Goal: Navigation & Orientation: Find specific page/section

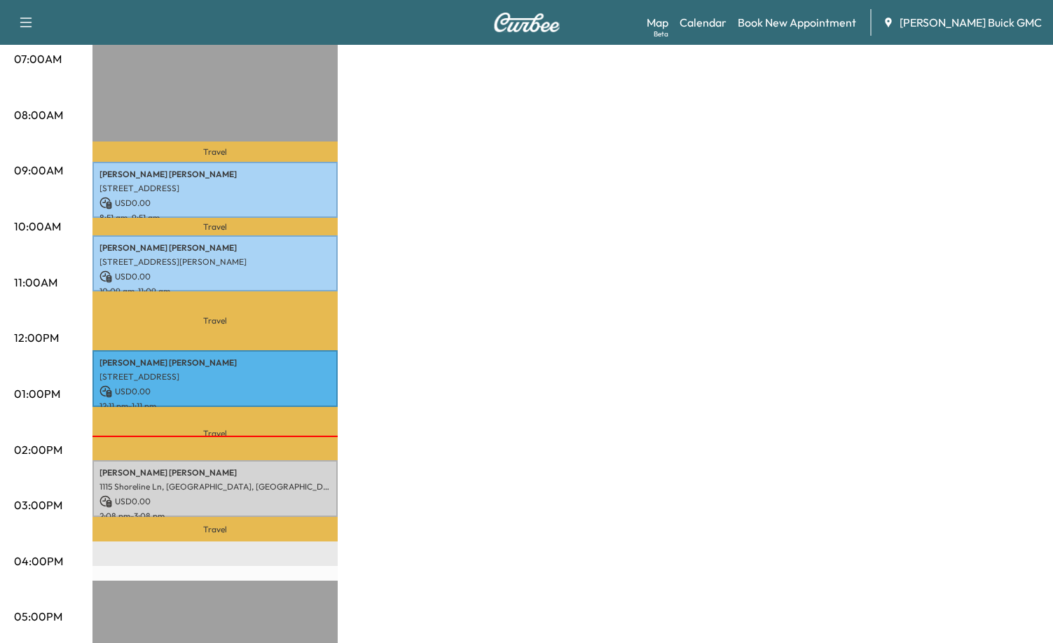
scroll to position [324, 0]
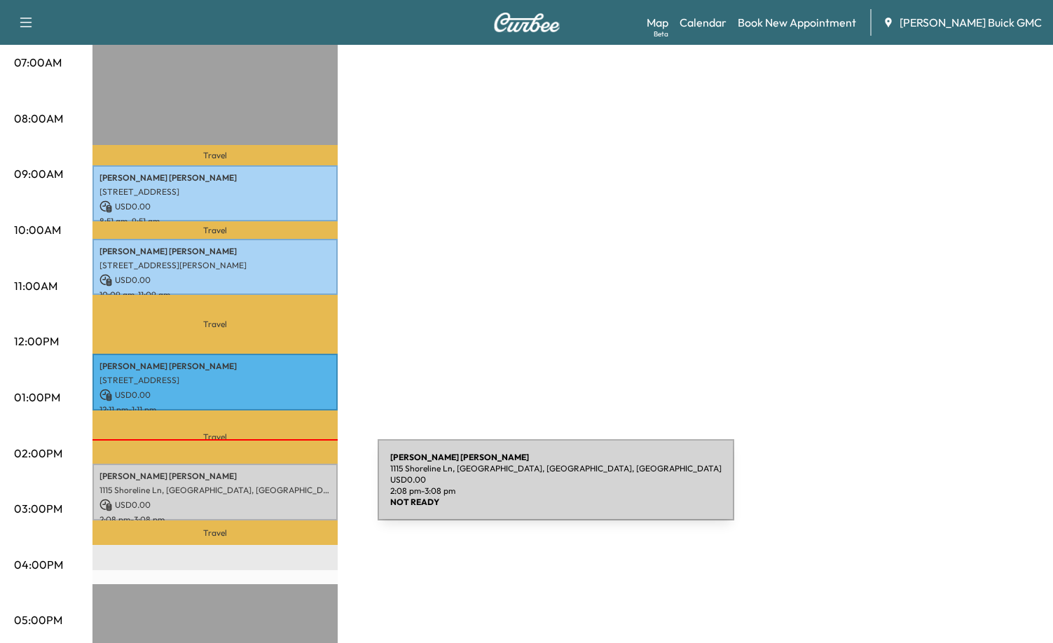
click at [273, 488] on p "1115 Shoreline Ln, [GEOGRAPHIC_DATA], [GEOGRAPHIC_DATA], [GEOGRAPHIC_DATA]" at bounding box center [214, 490] width 231 height 11
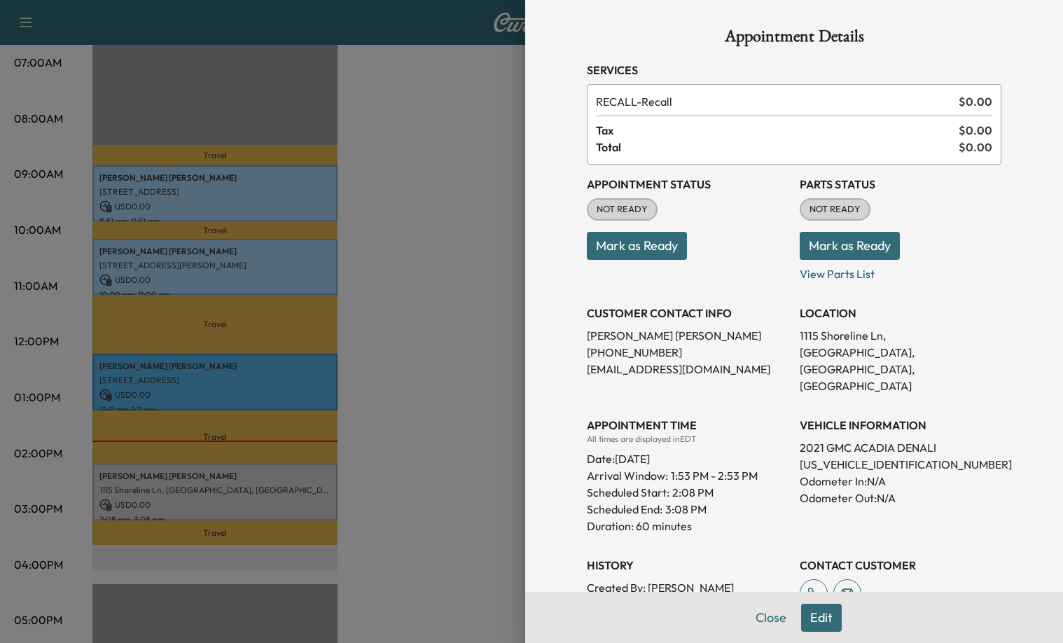
click at [639, 247] on button "Mark as Ready" at bounding box center [637, 246] width 100 height 28
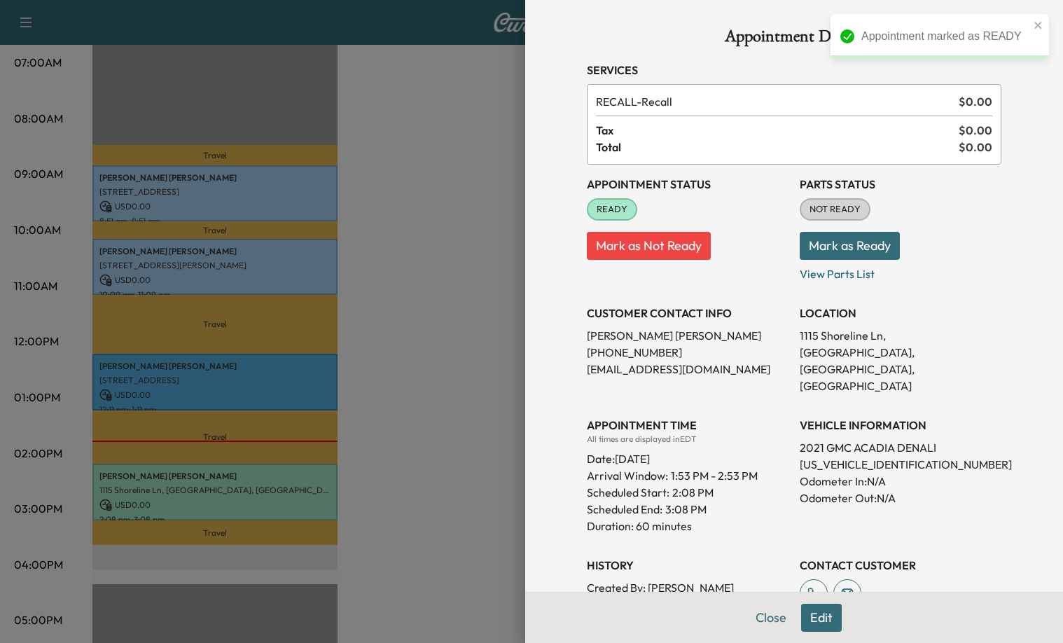
click at [883, 248] on button "Mark as Ready" at bounding box center [850, 246] width 100 height 28
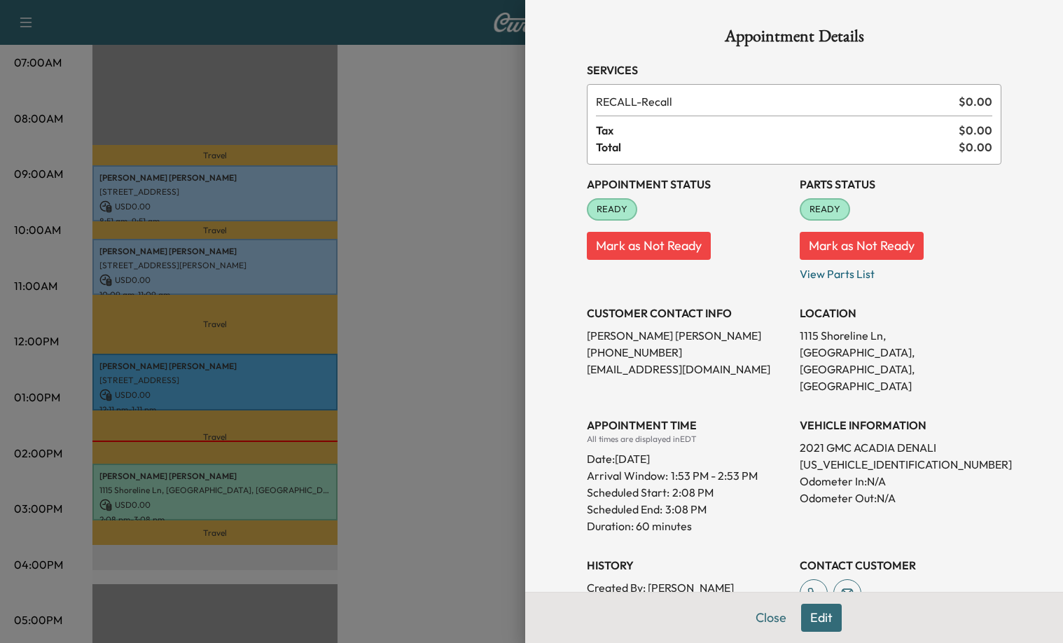
click at [387, 271] on div at bounding box center [531, 321] width 1063 height 643
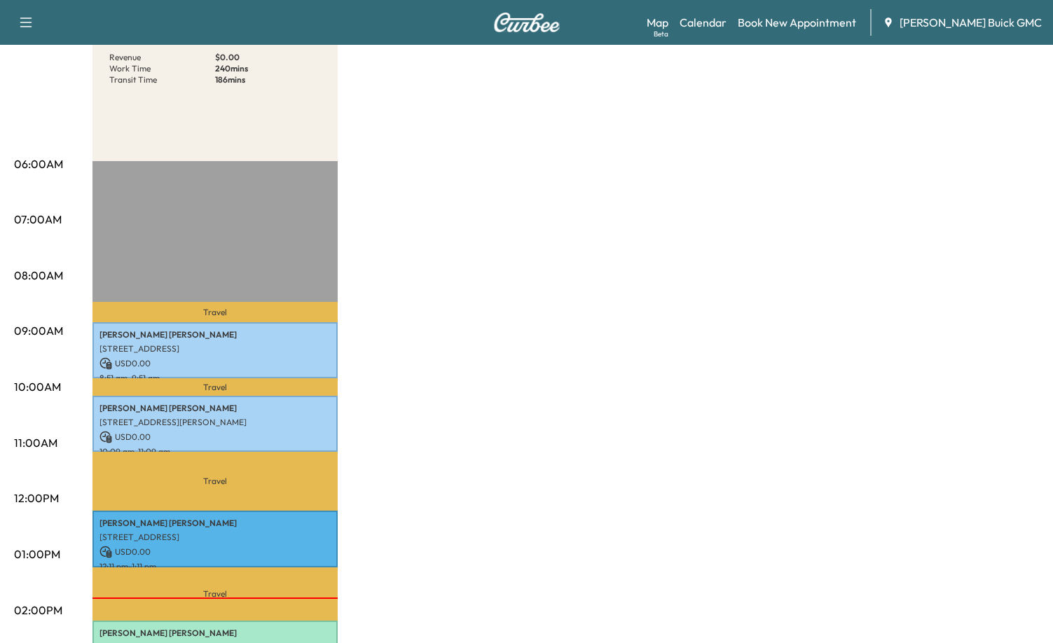
scroll to position [0, 0]
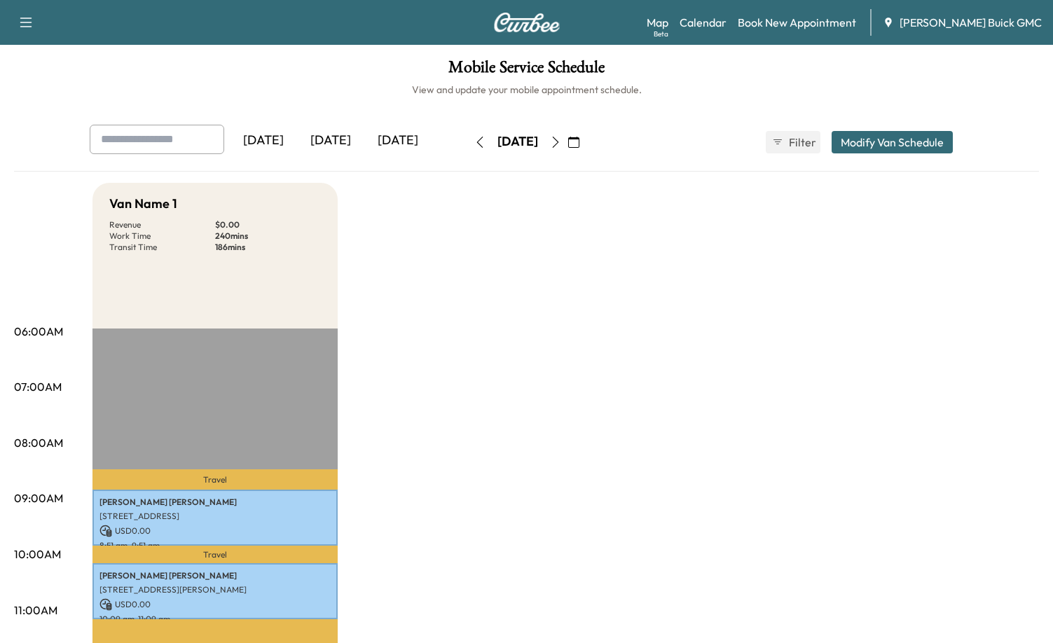
click at [340, 137] on div "[DATE]" at bounding box center [330, 141] width 67 height 32
drag, startPoint x: 543, startPoint y: 48, endPoint x: 918, endPoint y: 75, distance: 375.8
click at [918, 74] on h1 "Mobile Service Schedule" at bounding box center [526, 71] width 1025 height 24
click at [279, 140] on div "[DATE]" at bounding box center [263, 141] width 67 height 32
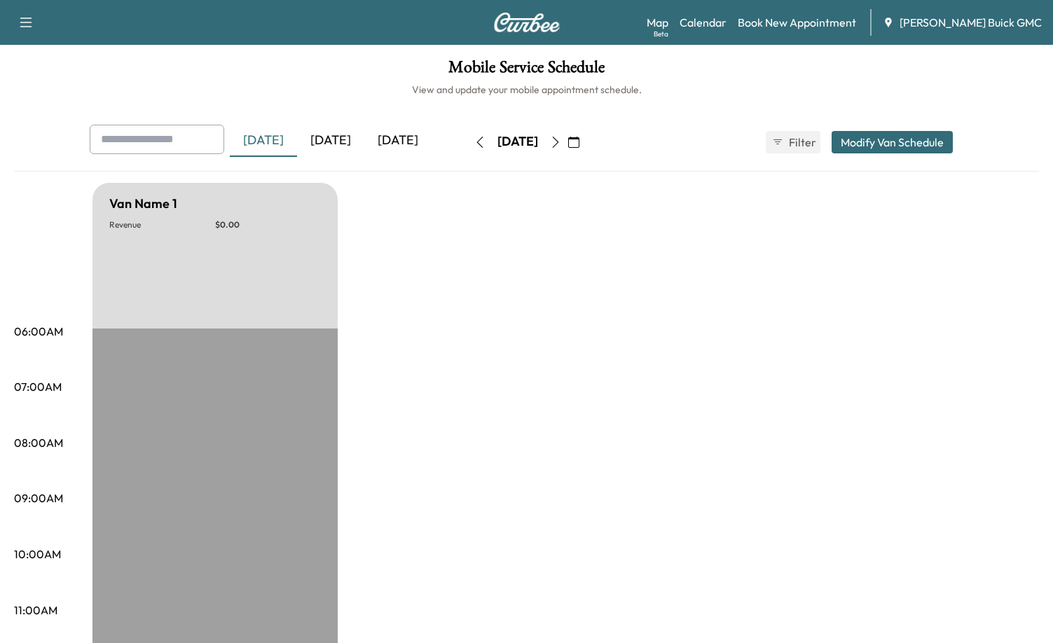
click at [476, 142] on icon "button" at bounding box center [479, 142] width 6 height 11
click at [579, 141] on icon "button" at bounding box center [573, 142] width 11 height 11
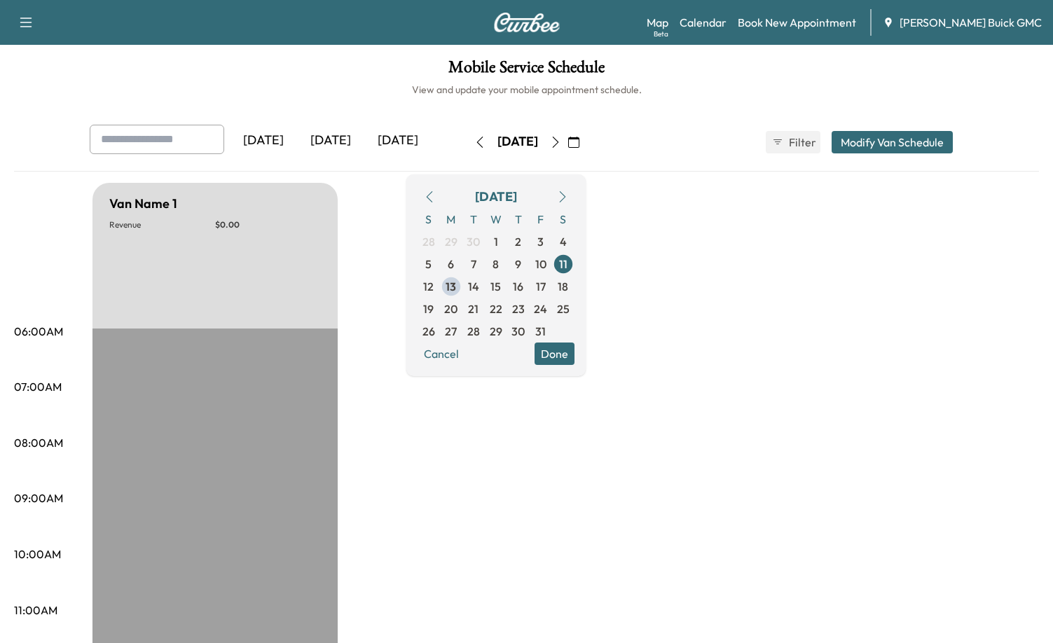
click at [435, 193] on icon "button" at bounding box center [429, 196] width 11 height 11
click at [568, 266] on span "13" at bounding box center [563, 264] width 11 height 17
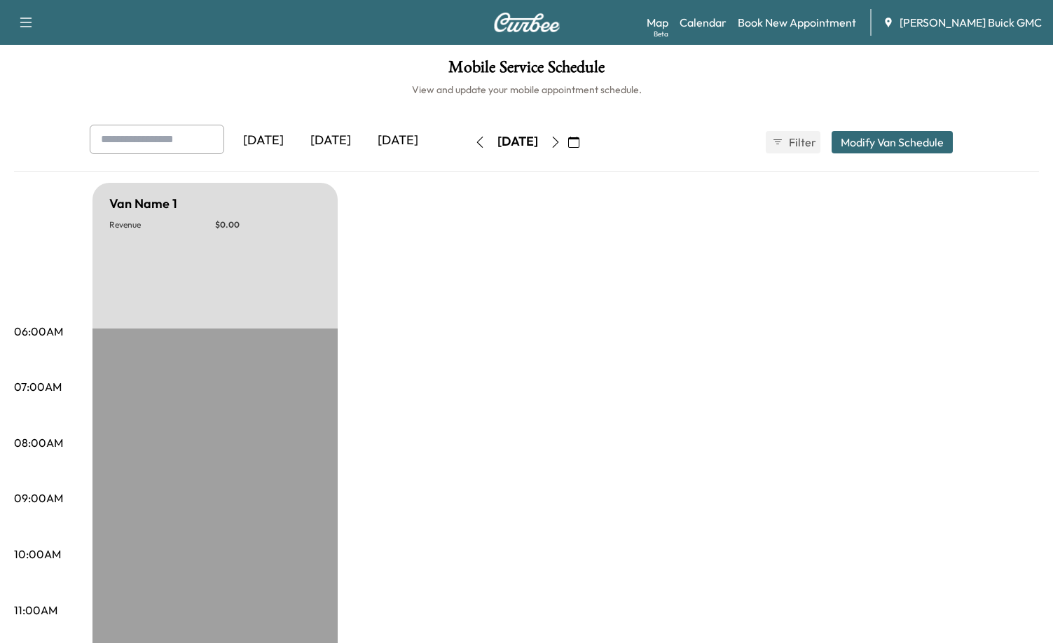
click at [561, 142] on icon "button" at bounding box center [555, 142] width 11 height 11
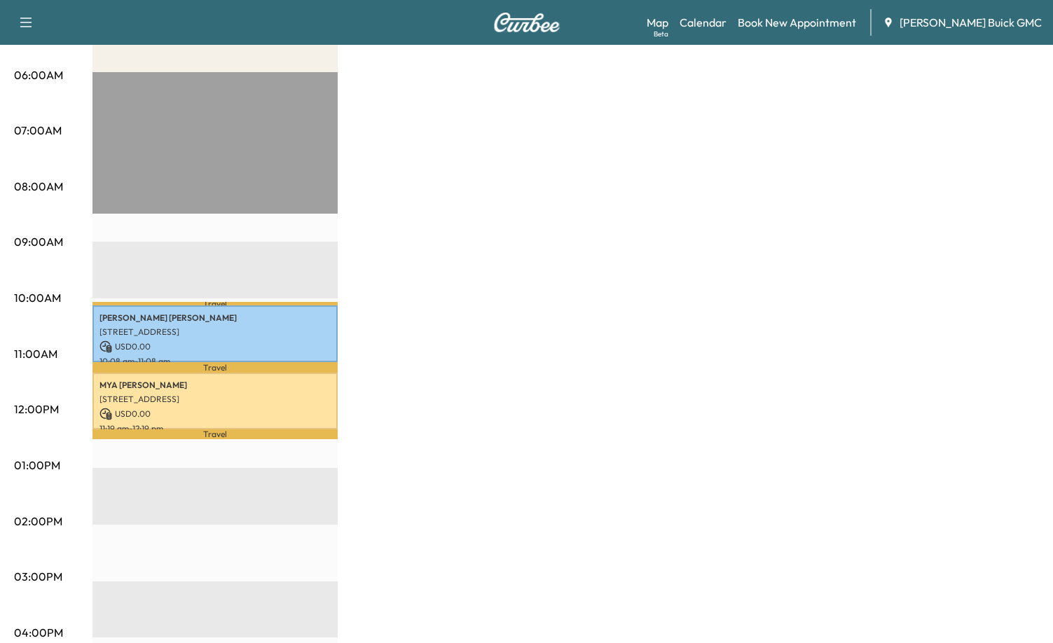
scroll to position [140, 0]
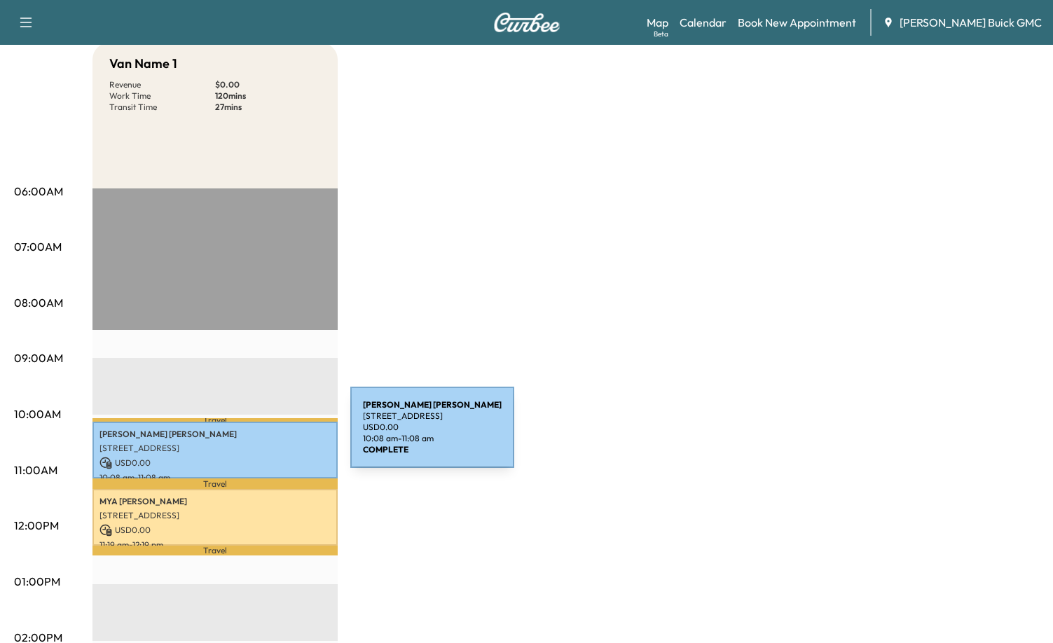
click at [245, 436] on p "[PERSON_NAME]" at bounding box center [214, 434] width 231 height 11
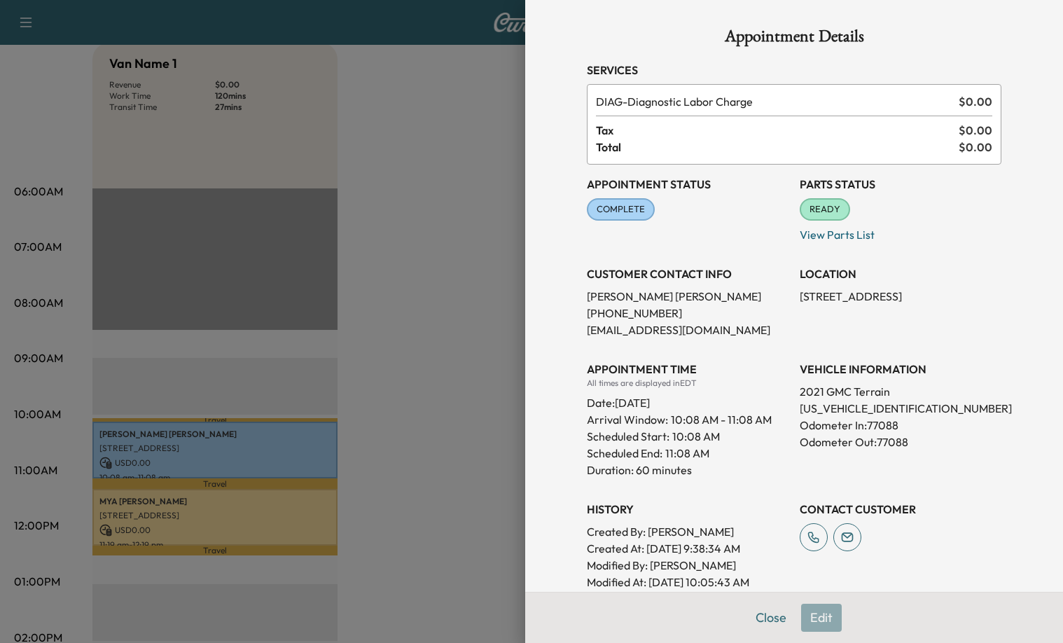
click at [425, 429] on div at bounding box center [531, 321] width 1063 height 643
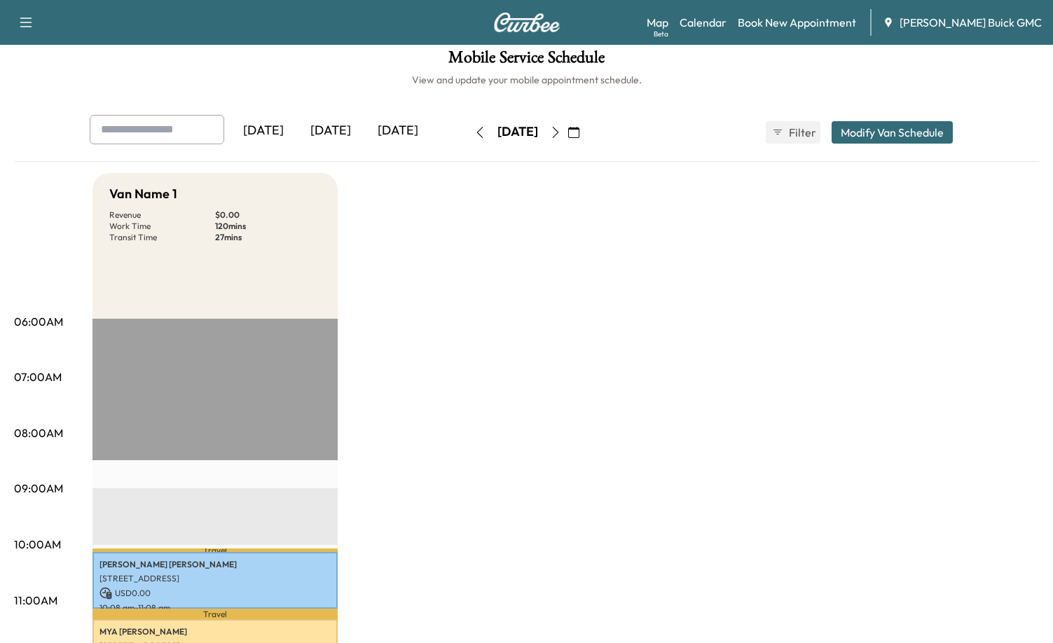
scroll to position [0, 0]
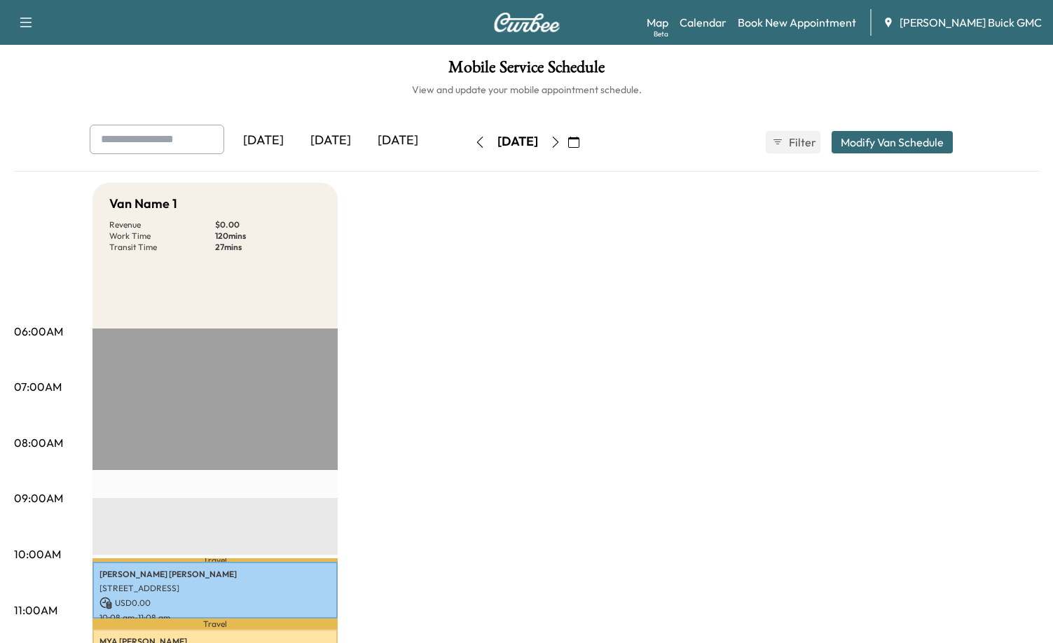
click at [27, 22] on icon "button" at bounding box center [26, 22] width 17 height 17
click at [793, 142] on span "Filter" at bounding box center [801, 142] width 25 height 17
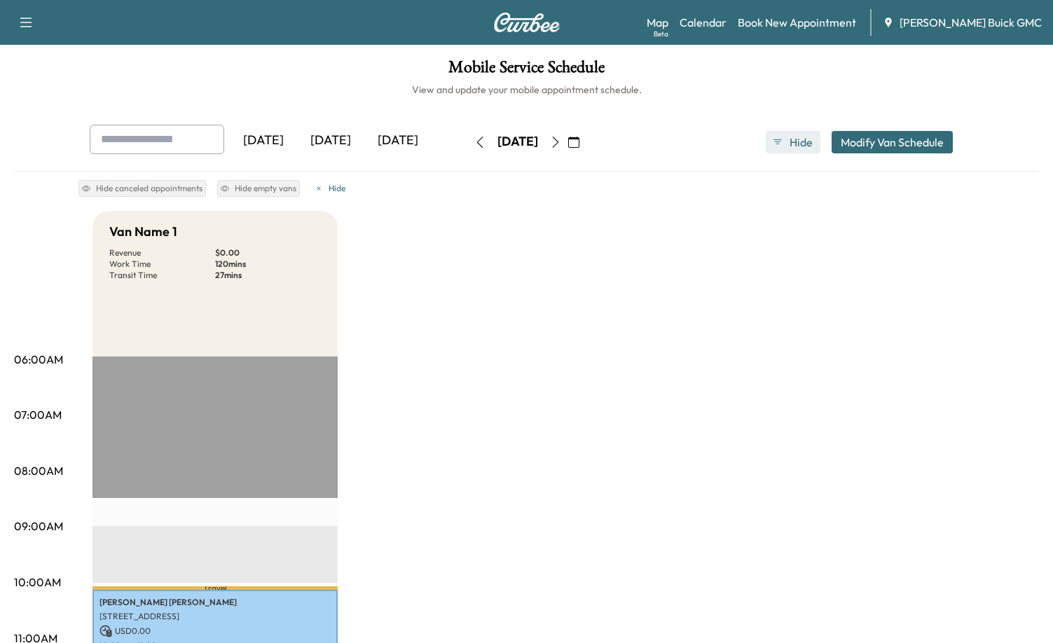
click at [783, 137] on button "Hide" at bounding box center [793, 142] width 55 height 22
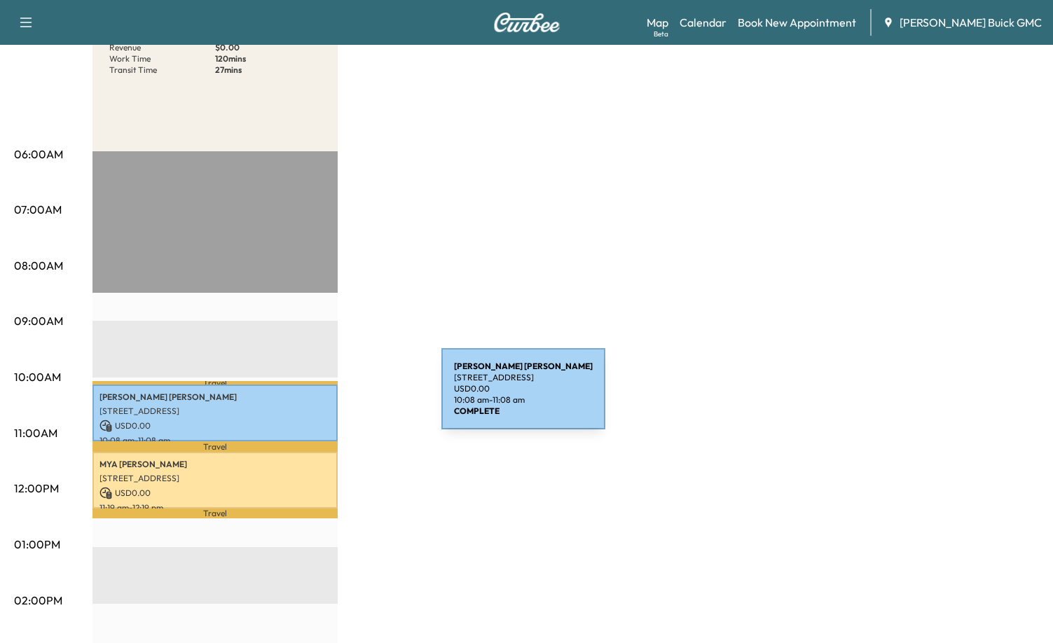
scroll to position [280, 0]
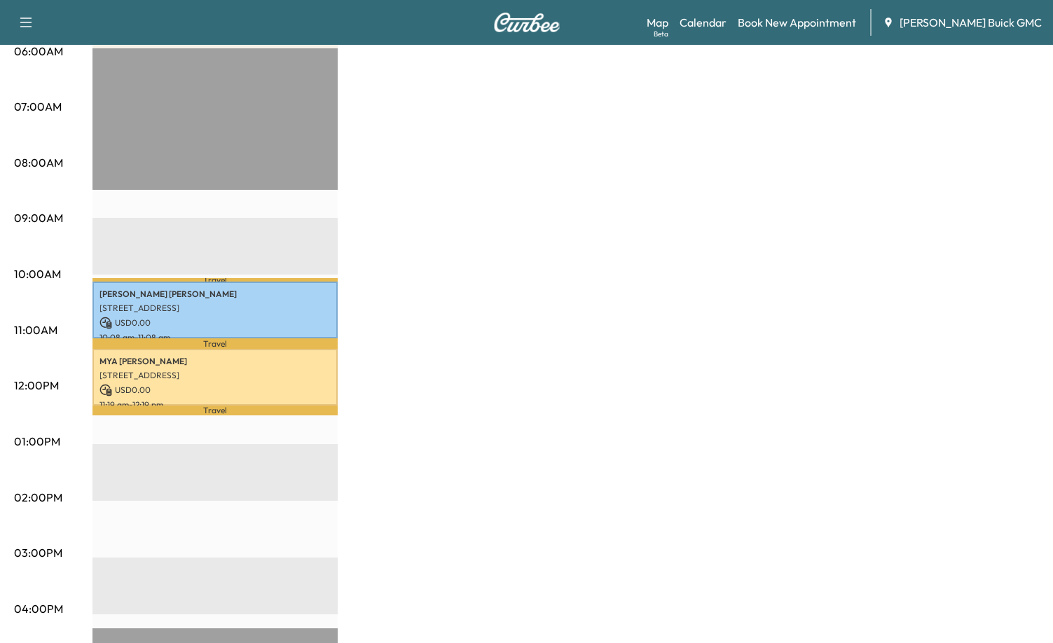
drag, startPoint x: 497, startPoint y: 310, endPoint x: 495, endPoint y: 320, distance: 9.9
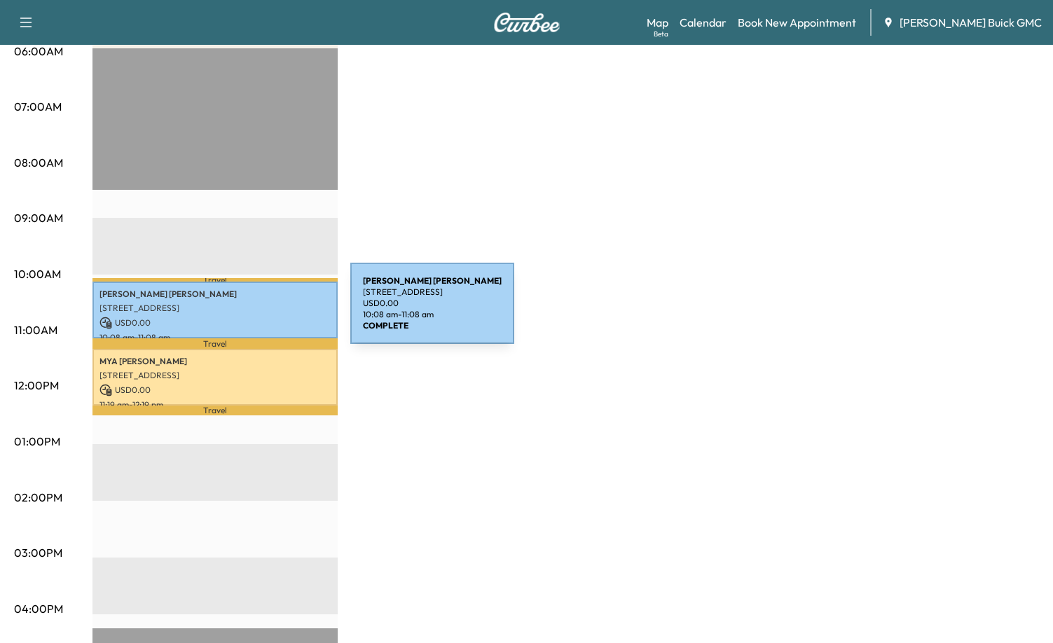
click at [245, 305] on p "[STREET_ADDRESS]" at bounding box center [214, 308] width 231 height 11
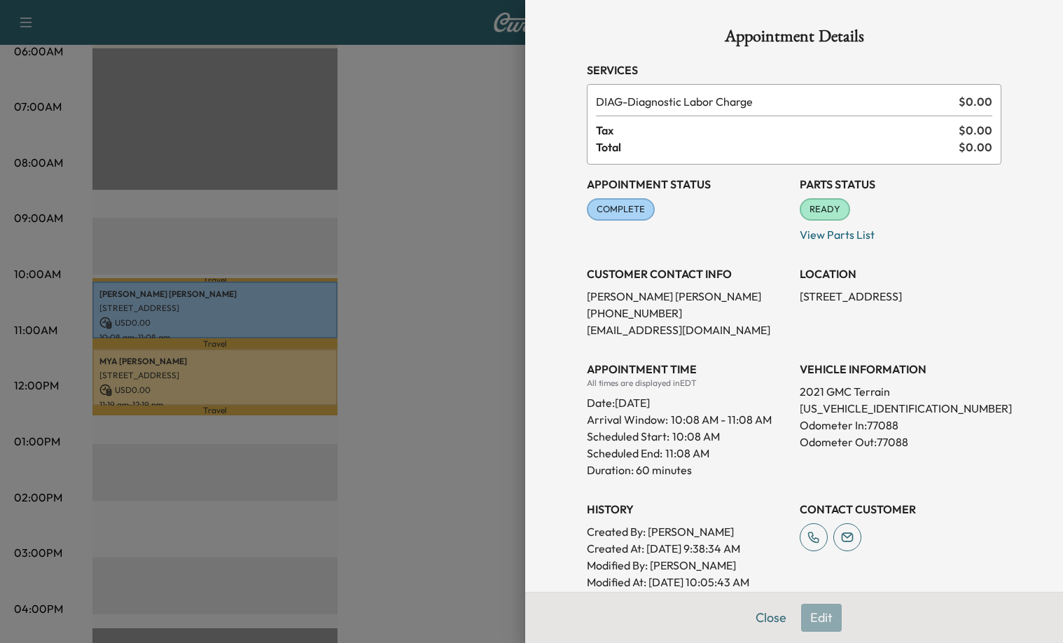
click at [429, 298] on div at bounding box center [531, 321] width 1063 height 643
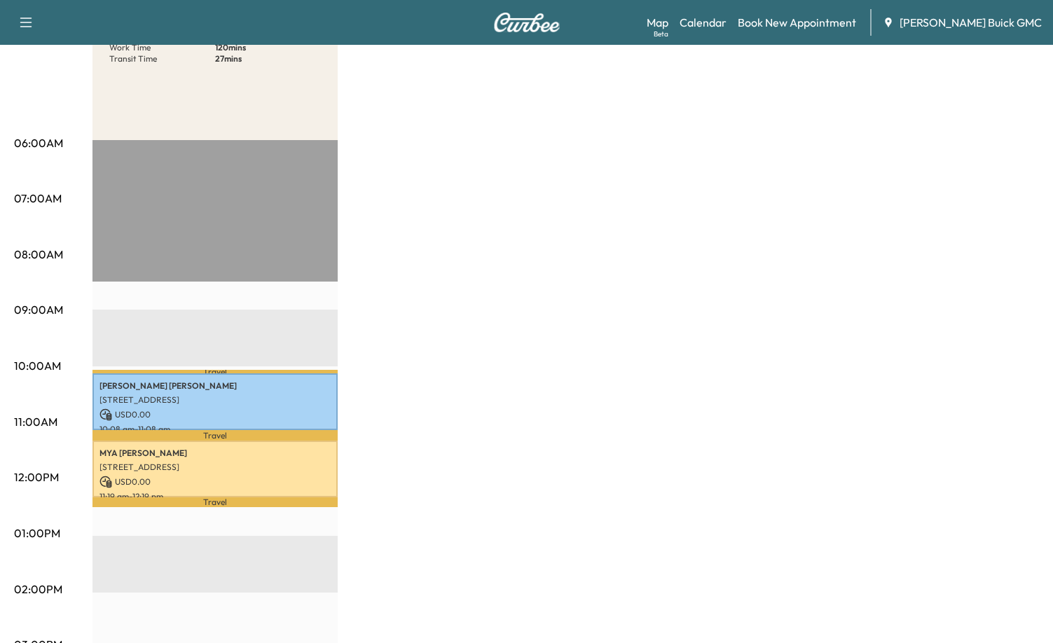
scroll to position [0, 0]
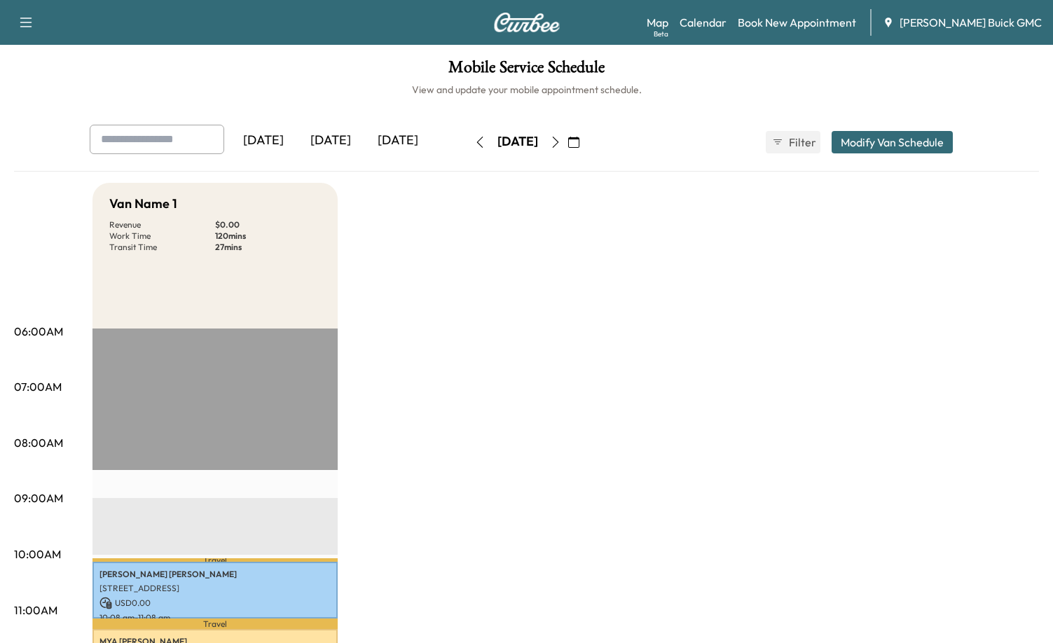
click at [561, 143] on icon "button" at bounding box center [555, 142] width 11 height 11
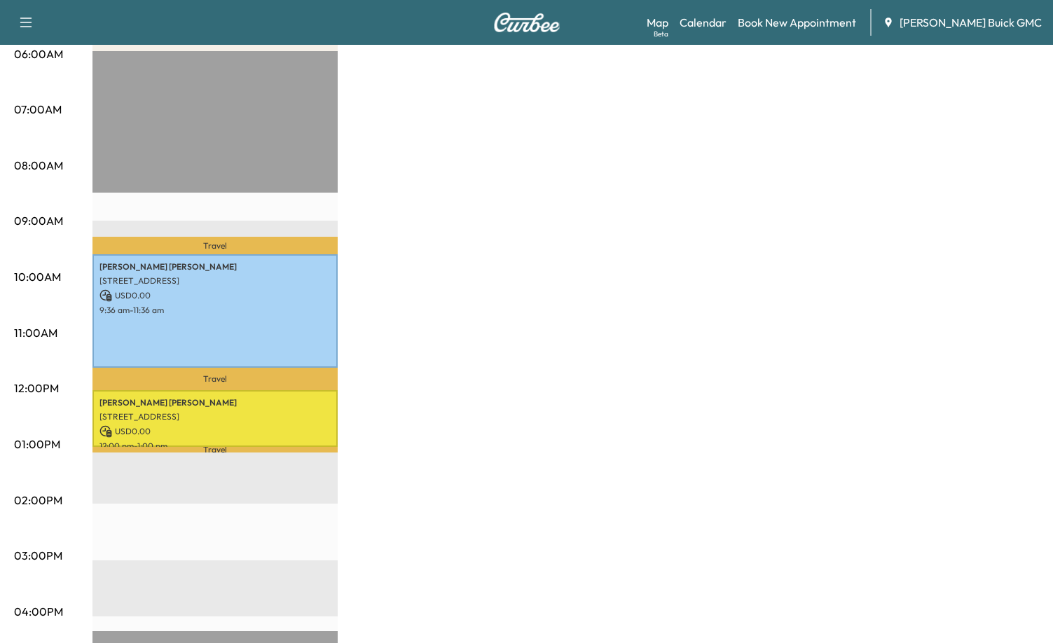
scroll to position [280, 0]
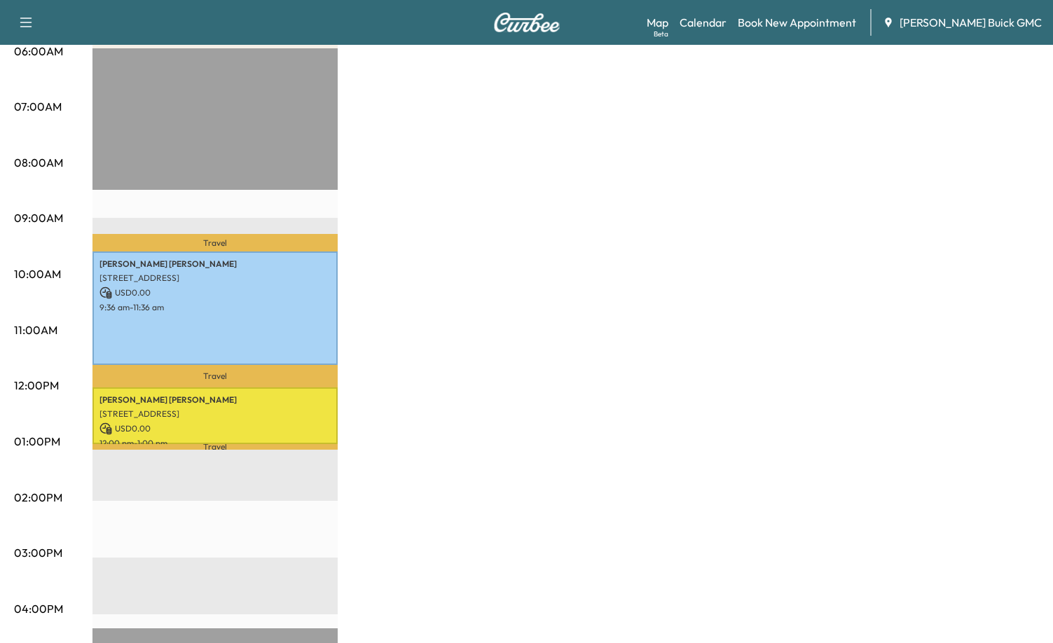
click at [660, 315] on div "Van Name 1 Revenue $ 0.00 Work Time 180 mins Transit Time 50 mins Travel [PERSO…" at bounding box center [565, 428] width 946 height 1051
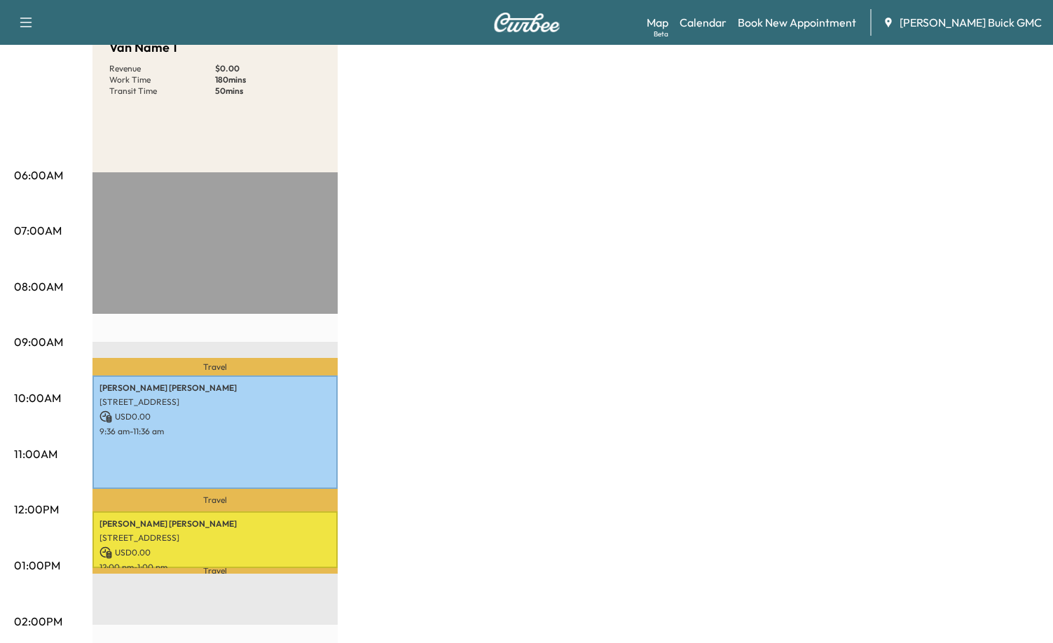
scroll to position [0, 0]
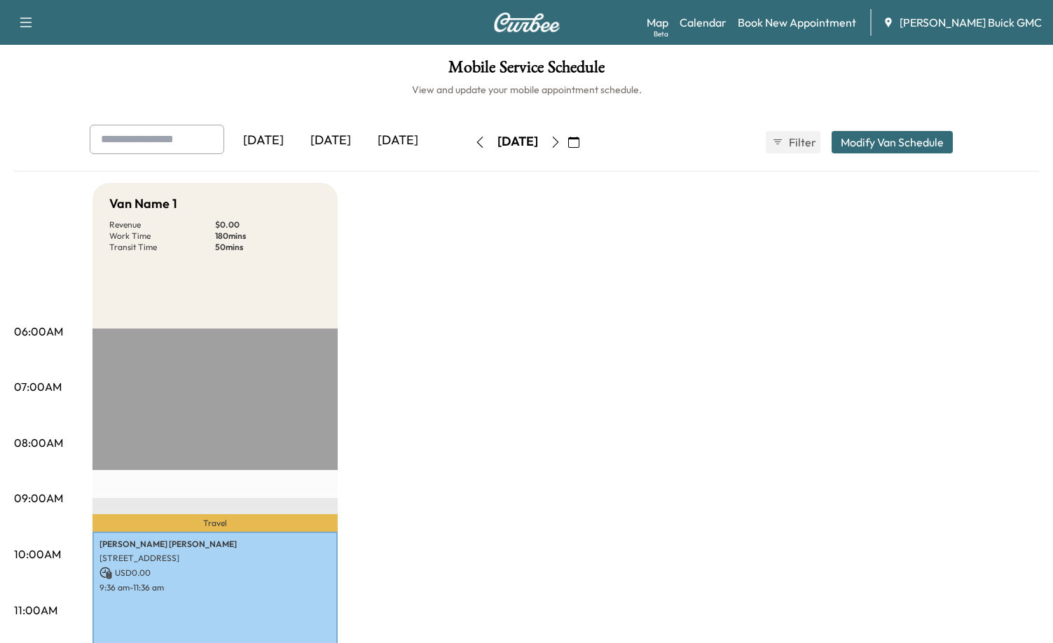
click at [558, 139] on icon "button" at bounding box center [555, 142] width 6 height 11
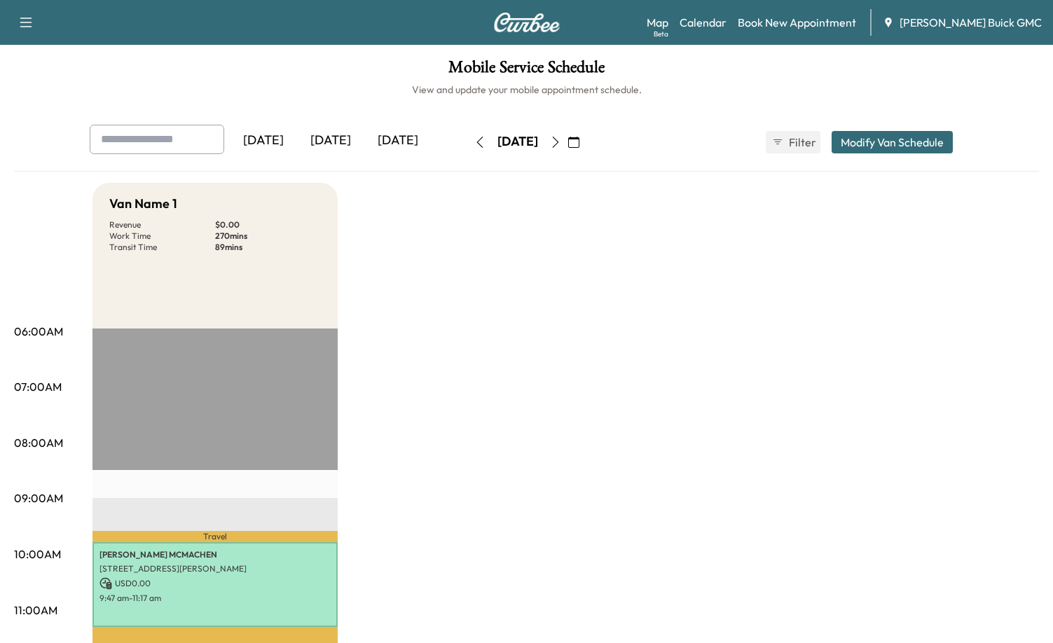
click at [561, 144] on icon "button" at bounding box center [555, 142] width 11 height 11
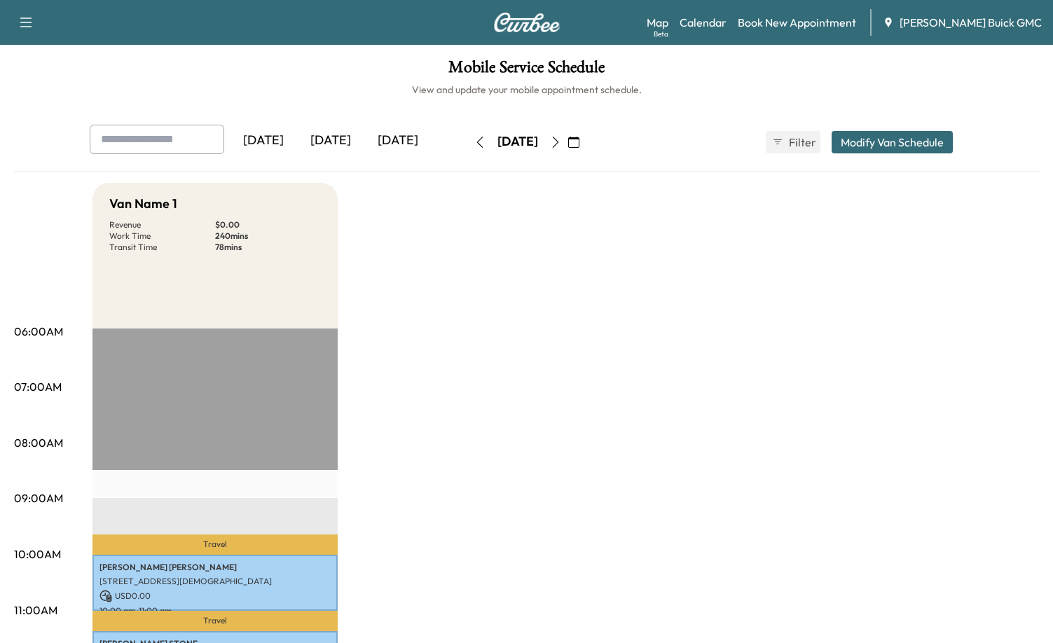
click at [561, 141] on icon "button" at bounding box center [555, 142] width 11 height 11
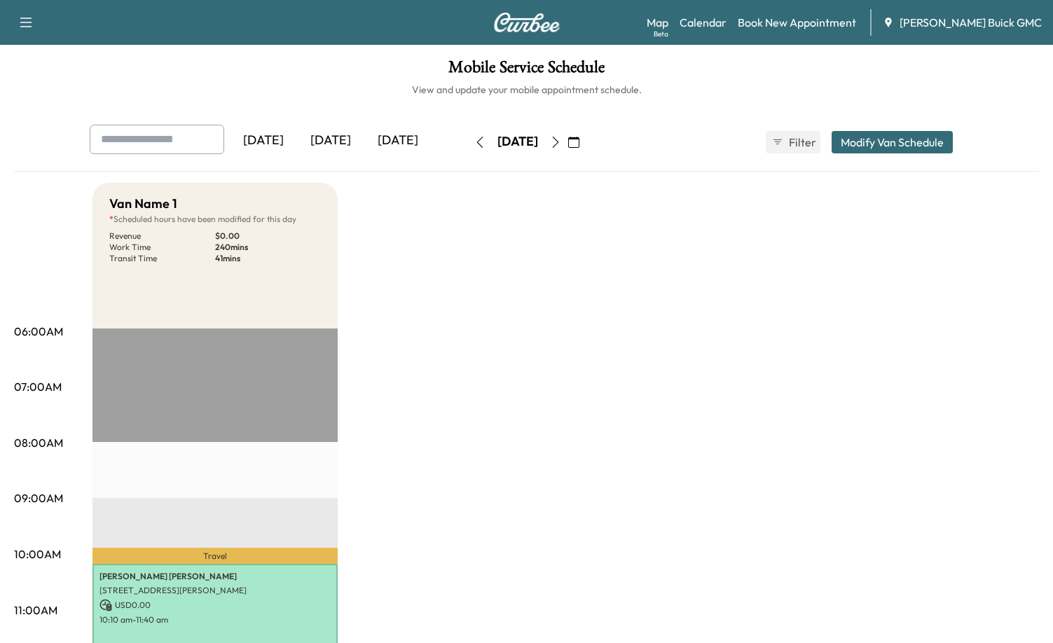
click at [561, 140] on icon "button" at bounding box center [555, 142] width 11 height 11
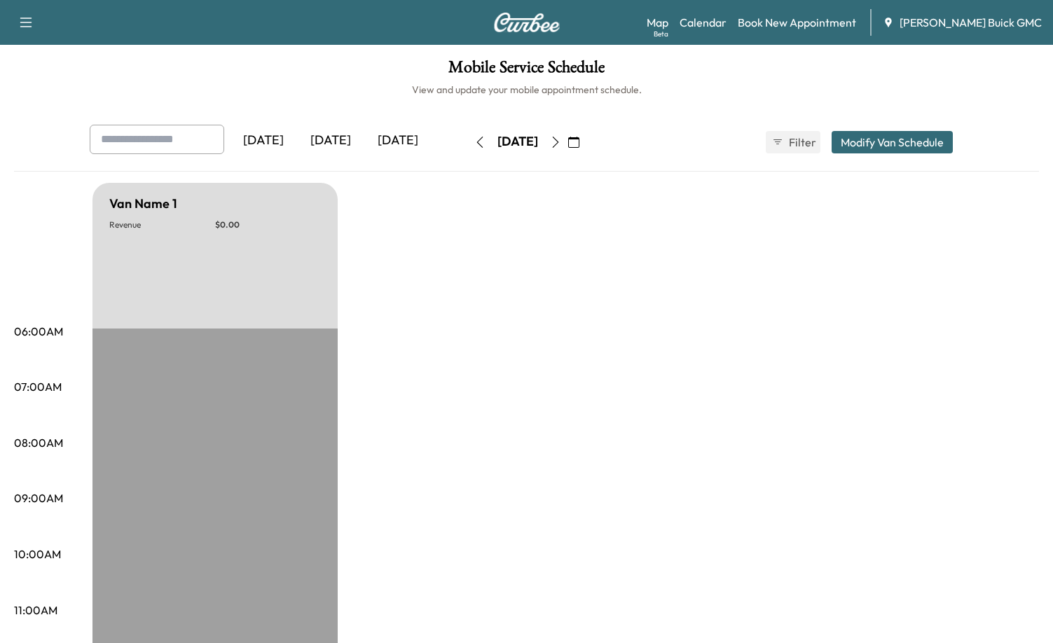
click at [561, 146] on icon "button" at bounding box center [555, 142] width 11 height 11
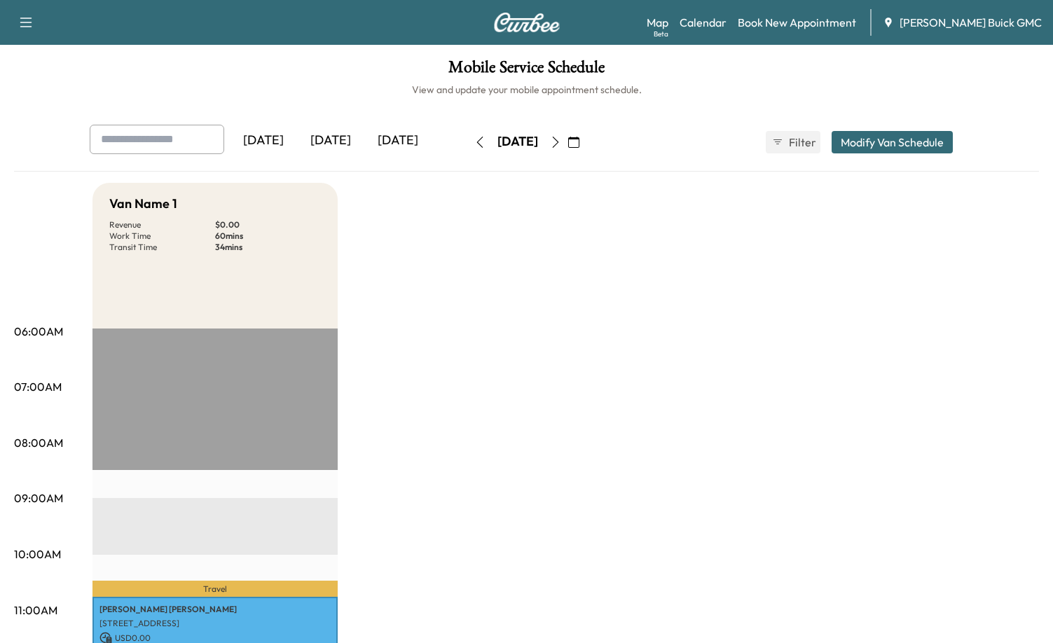
click at [561, 139] on icon "button" at bounding box center [555, 142] width 11 height 11
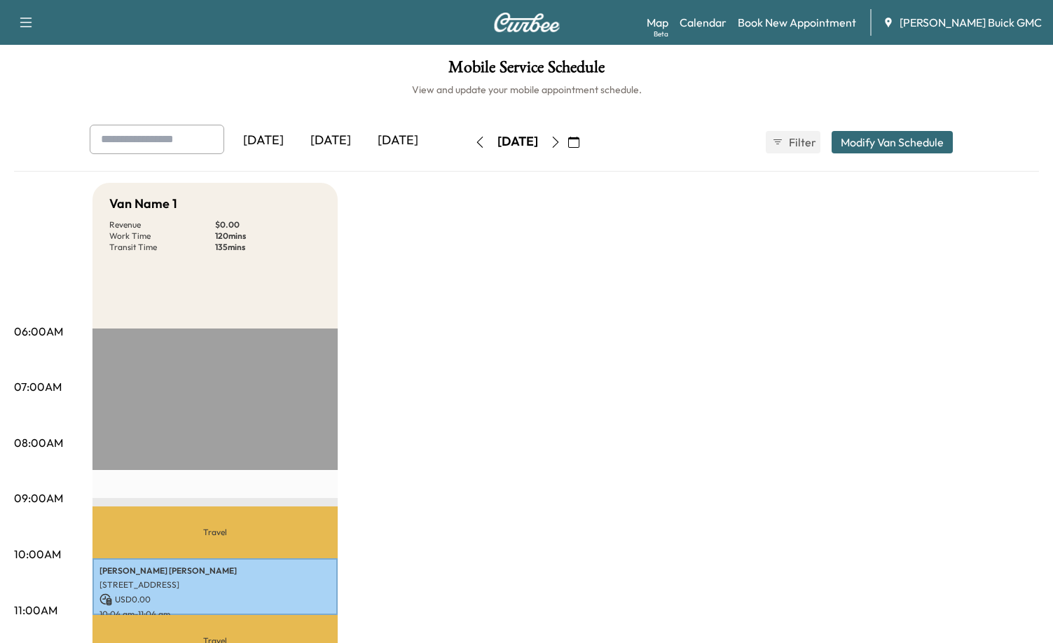
click at [561, 141] on icon "button" at bounding box center [555, 142] width 11 height 11
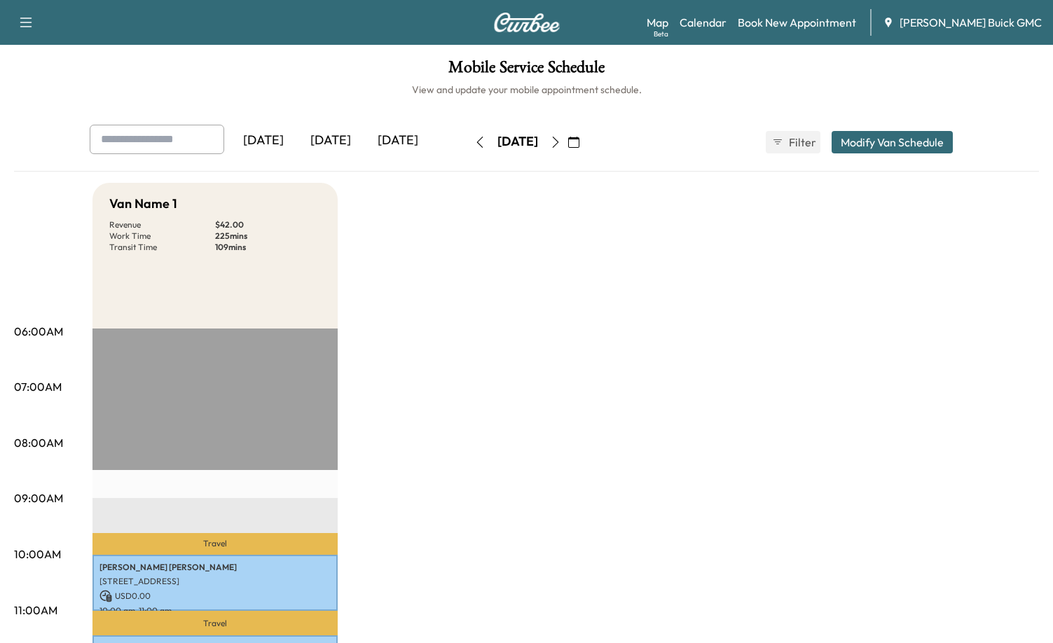
click at [561, 140] on icon "button" at bounding box center [555, 142] width 11 height 11
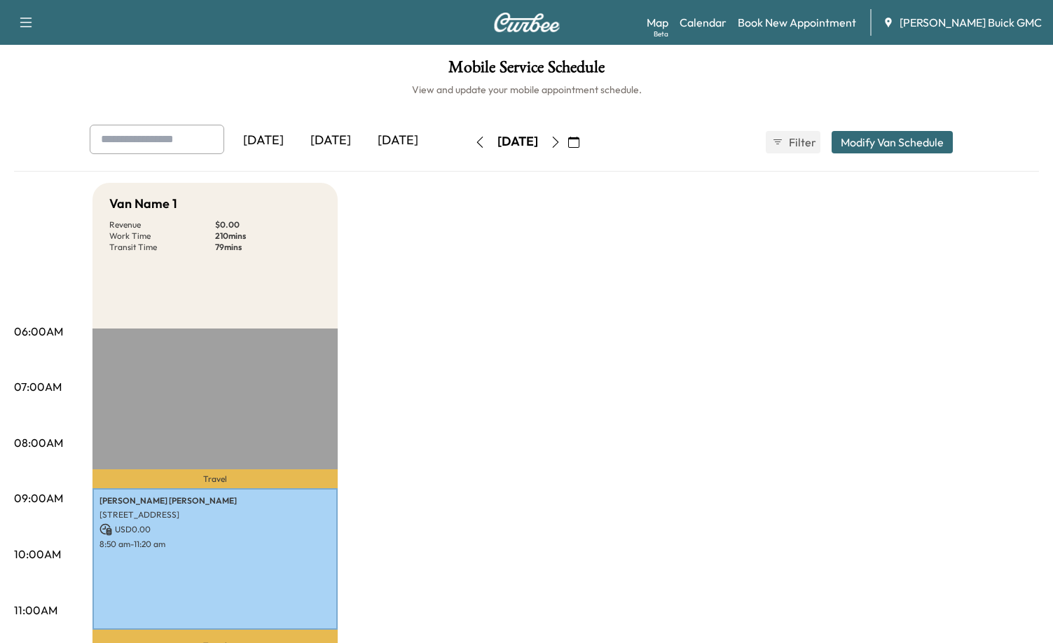
click at [567, 146] on button "button" at bounding box center [556, 142] width 24 height 22
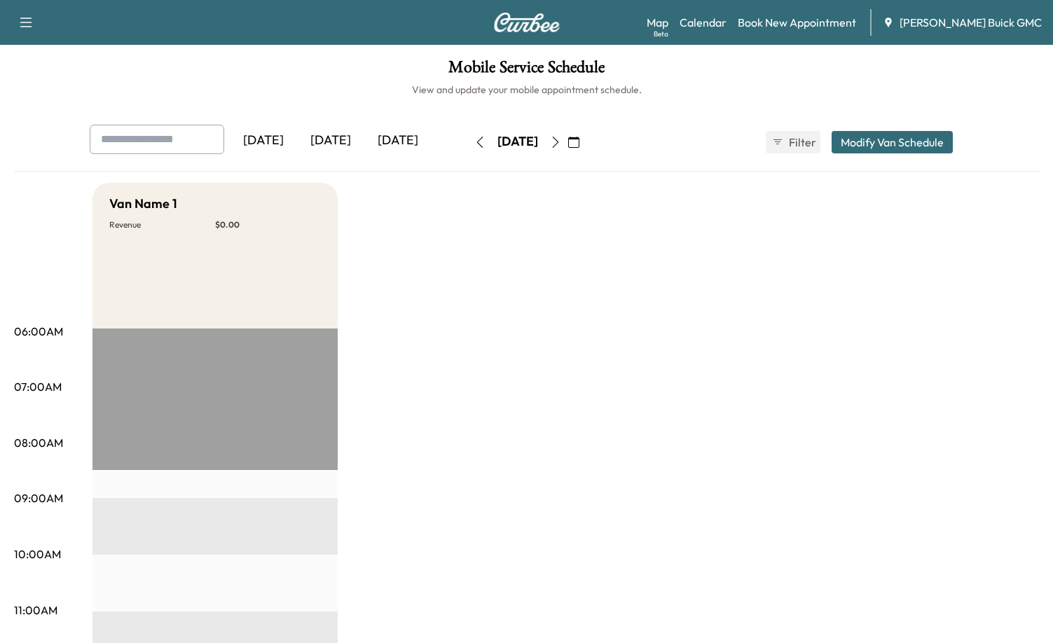
click at [561, 141] on icon "button" at bounding box center [555, 142] width 11 height 11
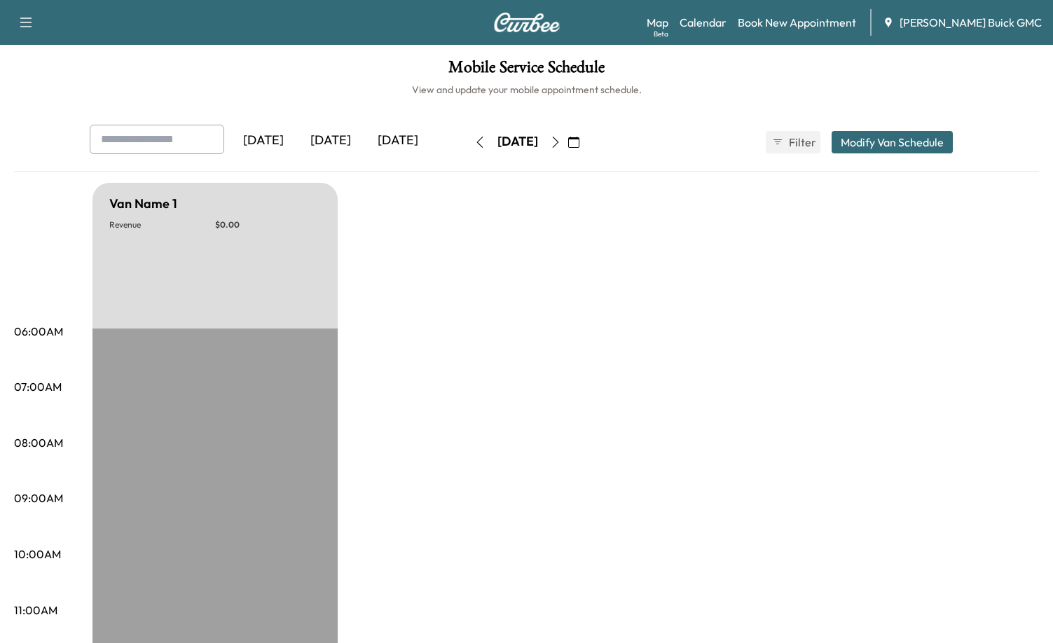
click at [561, 141] on icon "button" at bounding box center [555, 142] width 11 height 11
click at [558, 142] on icon "button" at bounding box center [555, 142] width 6 height 11
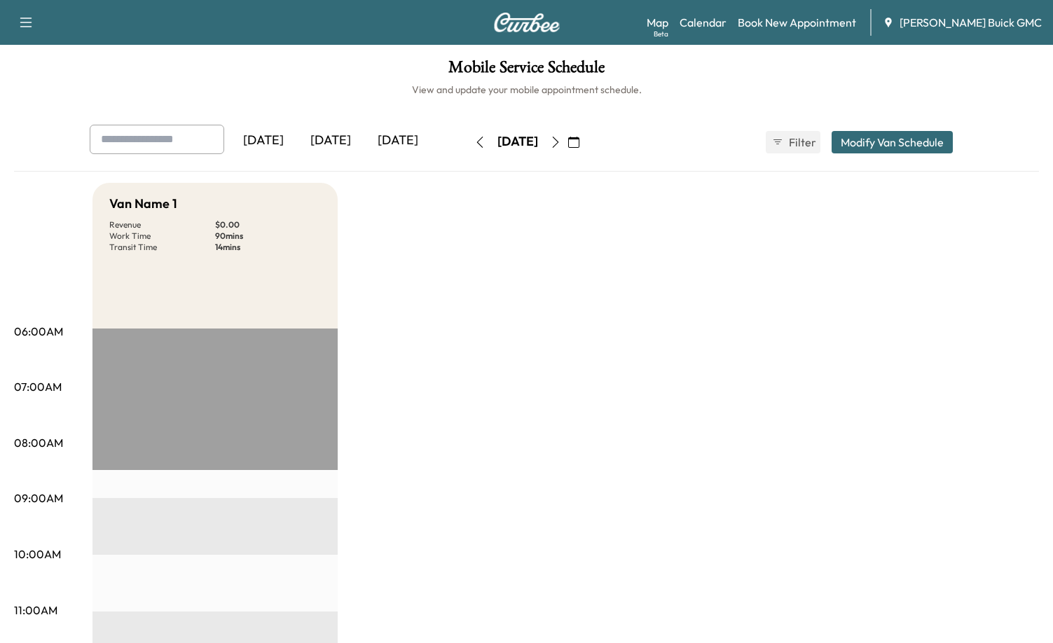
click at [561, 139] on icon "button" at bounding box center [555, 142] width 11 height 11
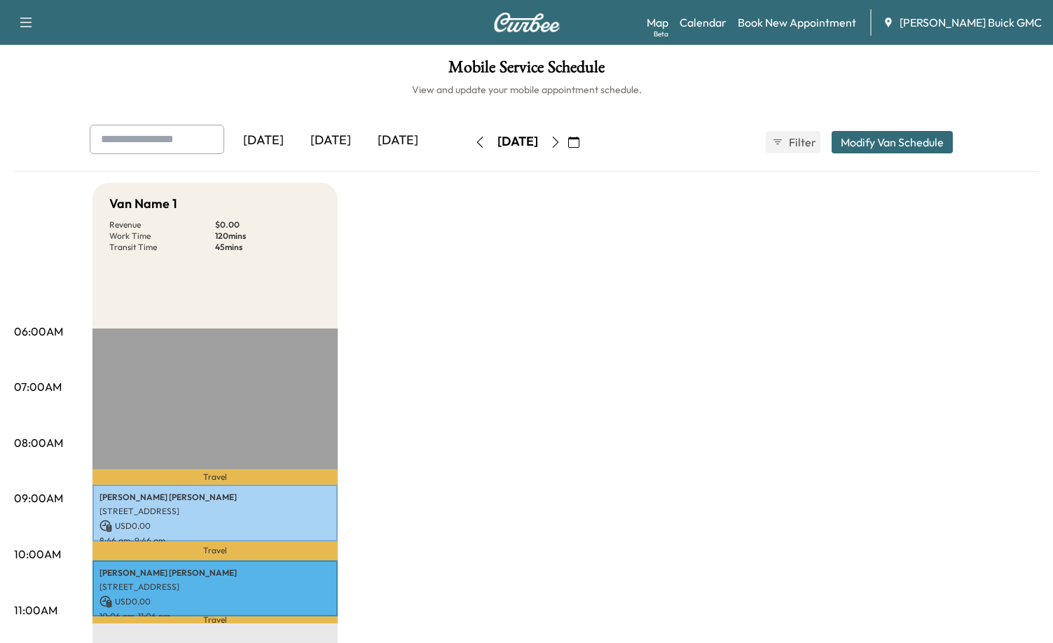
click at [561, 143] on icon "button" at bounding box center [555, 142] width 11 height 11
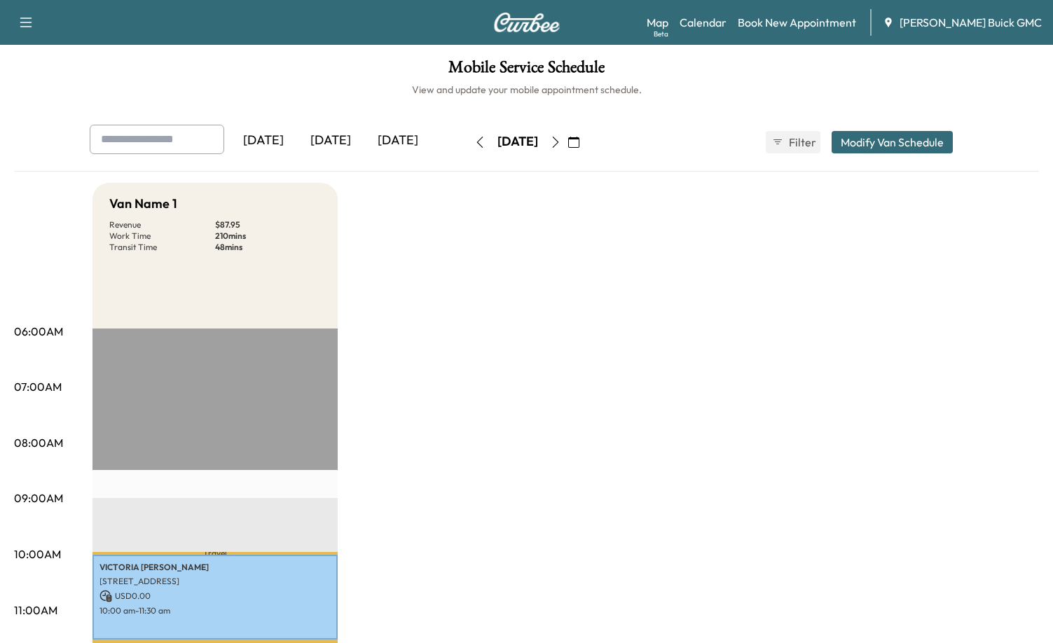
click at [561, 144] on icon "button" at bounding box center [555, 142] width 11 height 11
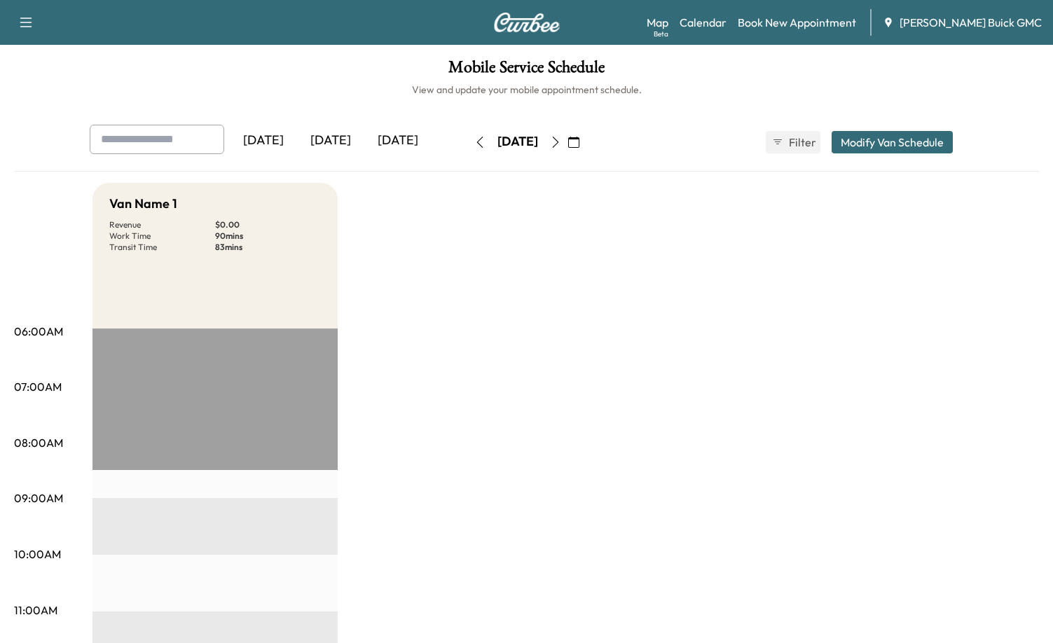
click at [561, 144] on icon "button" at bounding box center [555, 142] width 11 height 11
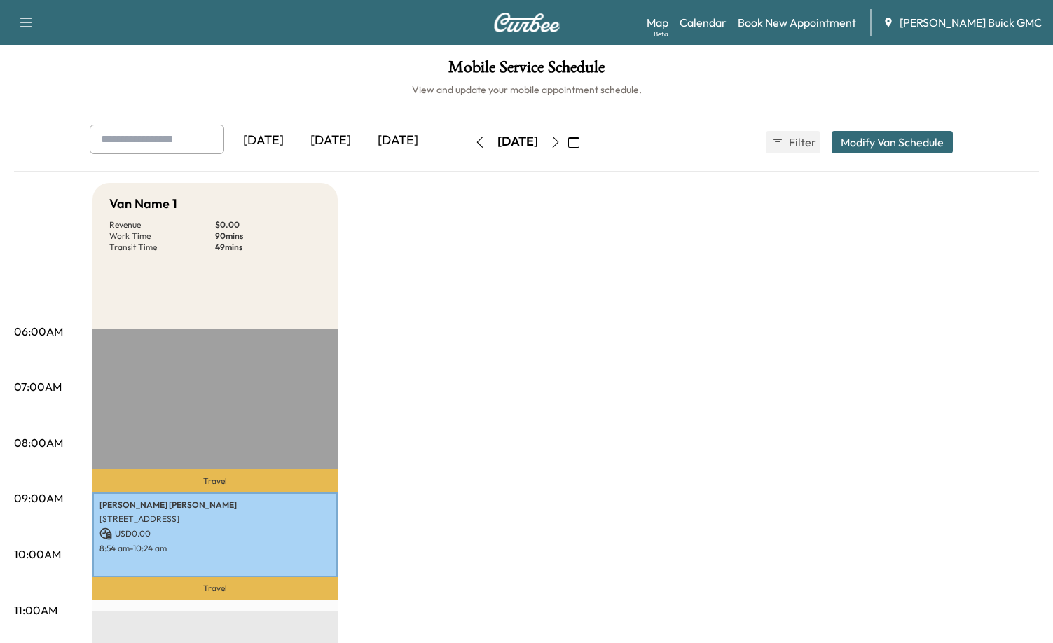
click at [561, 142] on icon "button" at bounding box center [555, 142] width 11 height 11
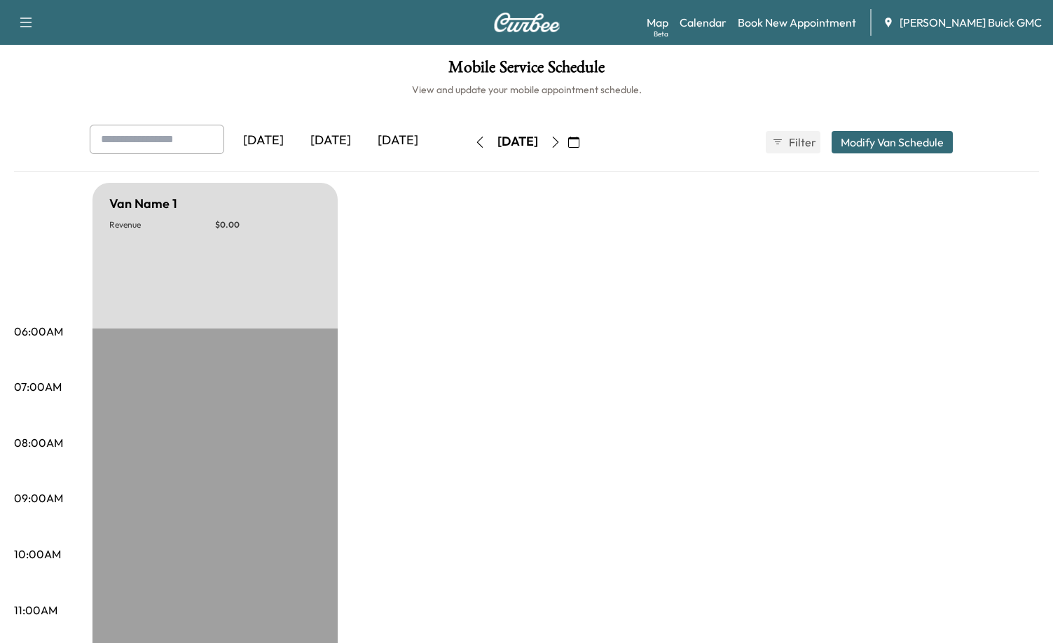
click at [561, 144] on icon "button" at bounding box center [555, 142] width 11 height 11
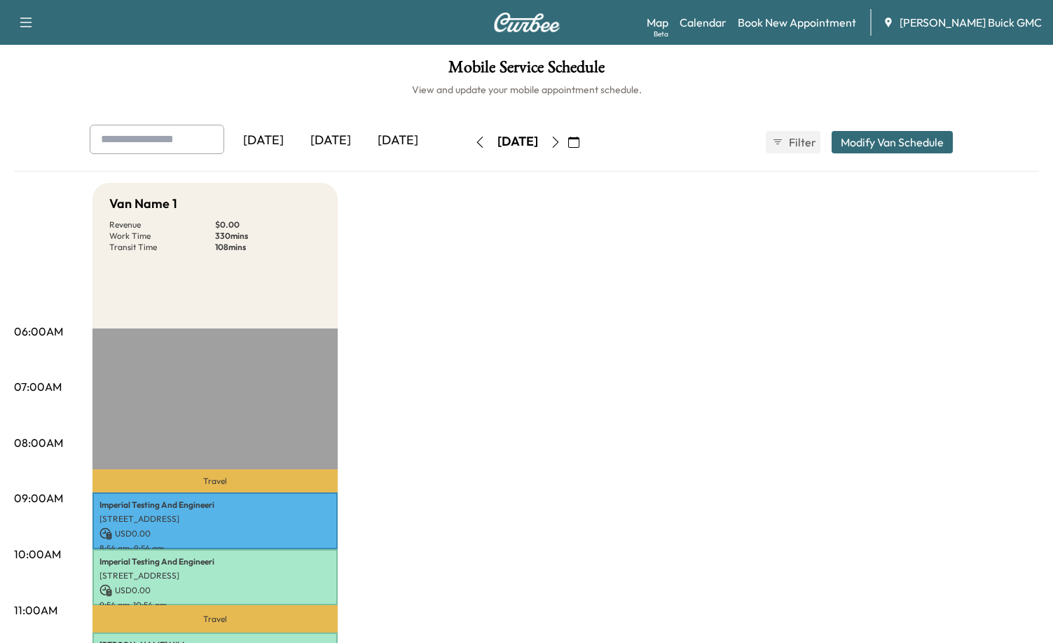
click at [561, 138] on icon "button" at bounding box center [555, 142] width 11 height 11
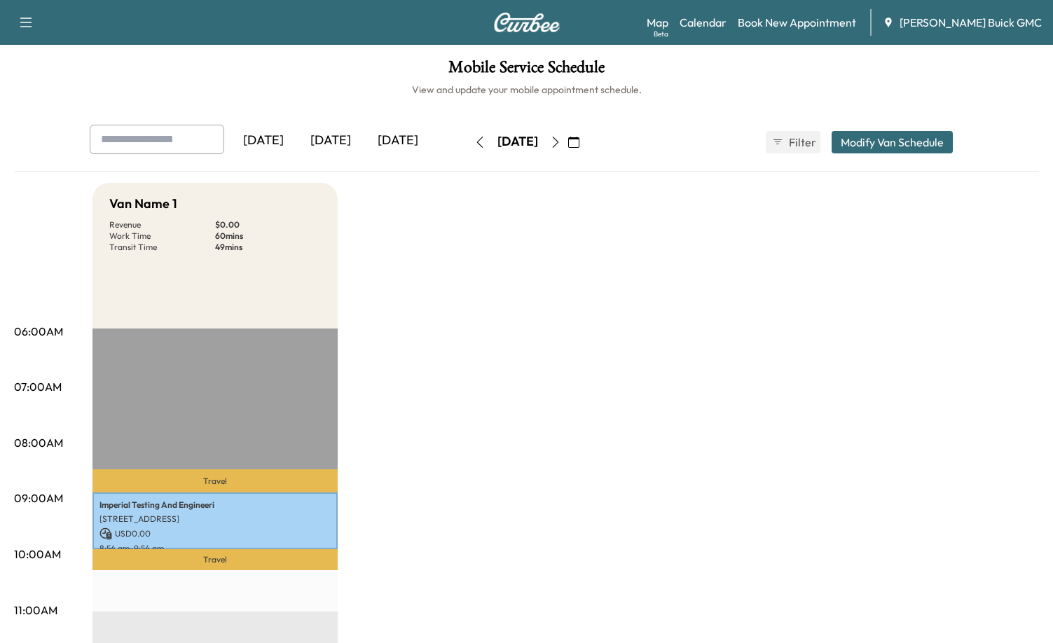
click at [561, 142] on icon "button" at bounding box center [555, 142] width 11 height 11
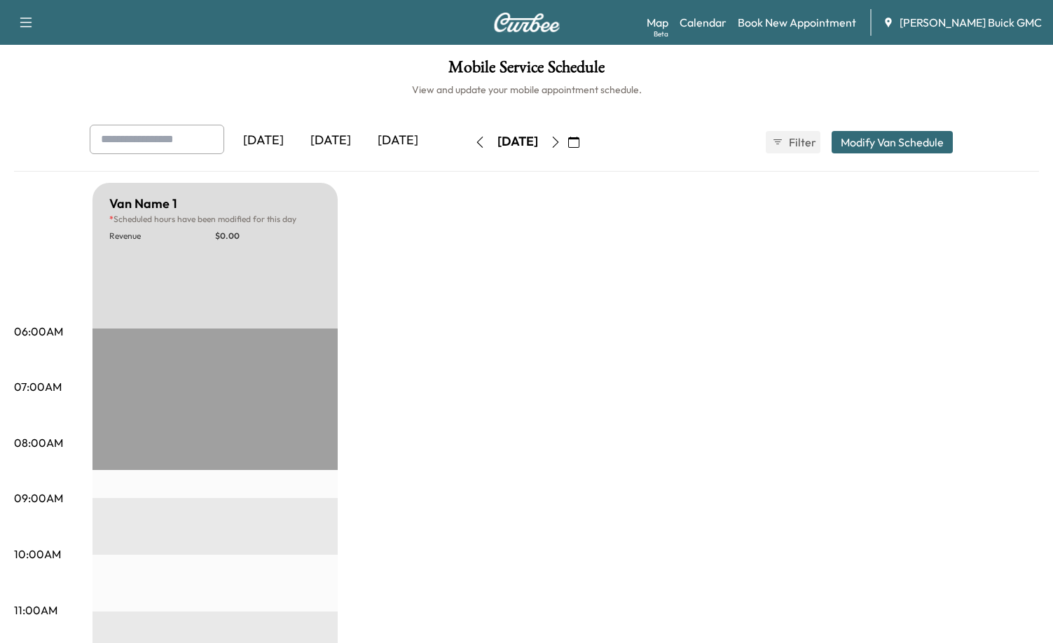
click at [561, 141] on icon "button" at bounding box center [555, 142] width 11 height 11
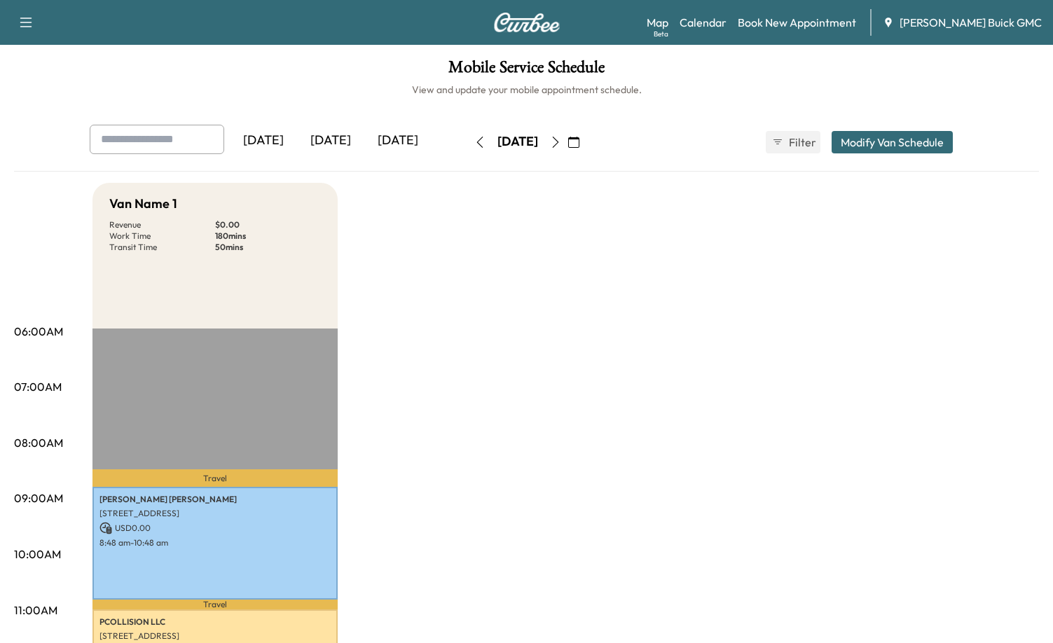
click at [561, 143] on icon "button" at bounding box center [555, 142] width 11 height 11
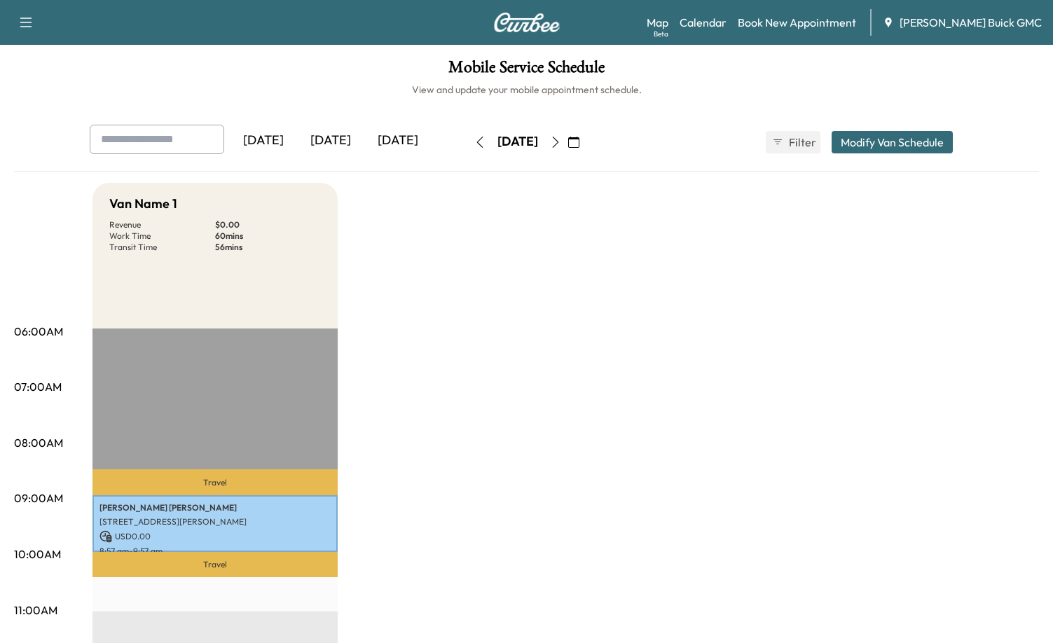
click at [561, 142] on icon "button" at bounding box center [555, 142] width 11 height 11
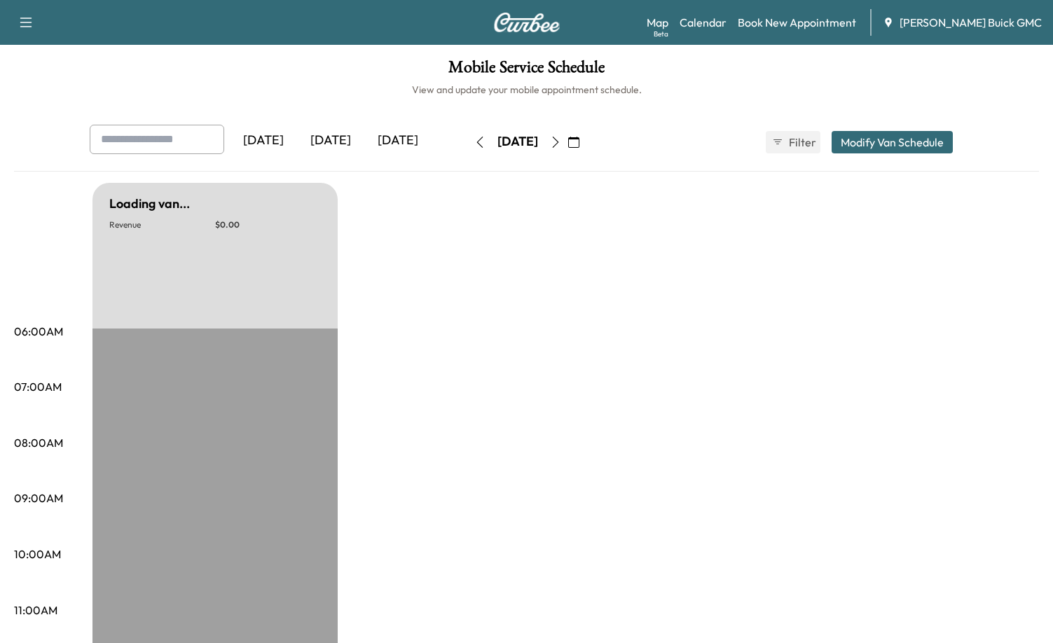
click at [558, 143] on icon "button" at bounding box center [555, 142] width 6 height 11
click at [561, 144] on icon "button" at bounding box center [555, 142] width 11 height 11
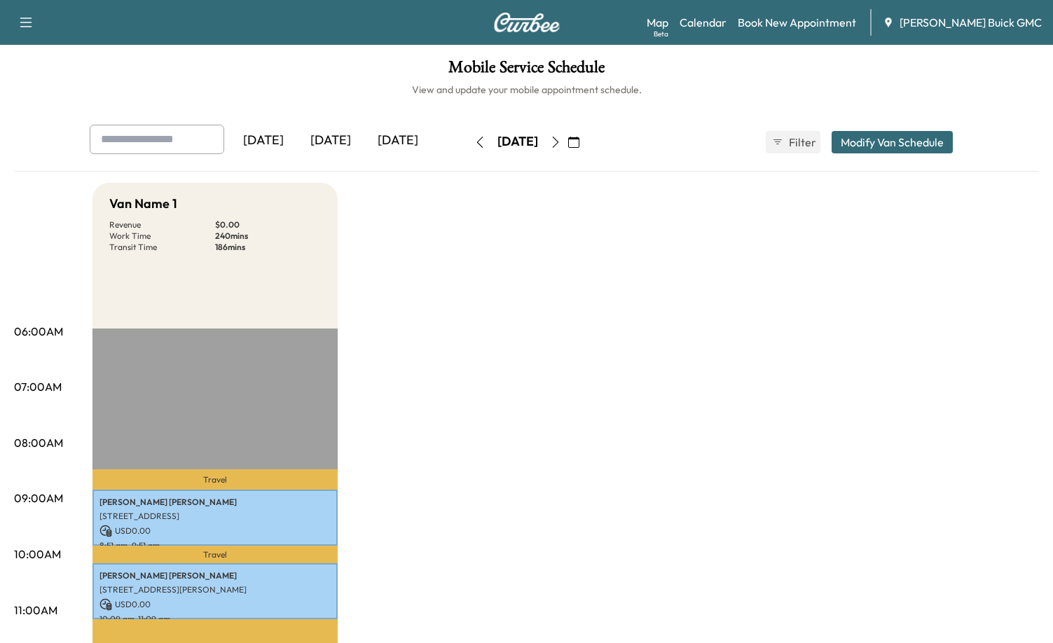
click at [561, 142] on icon "button" at bounding box center [555, 142] width 11 height 11
